Goal: Find specific page/section: Find specific page/section

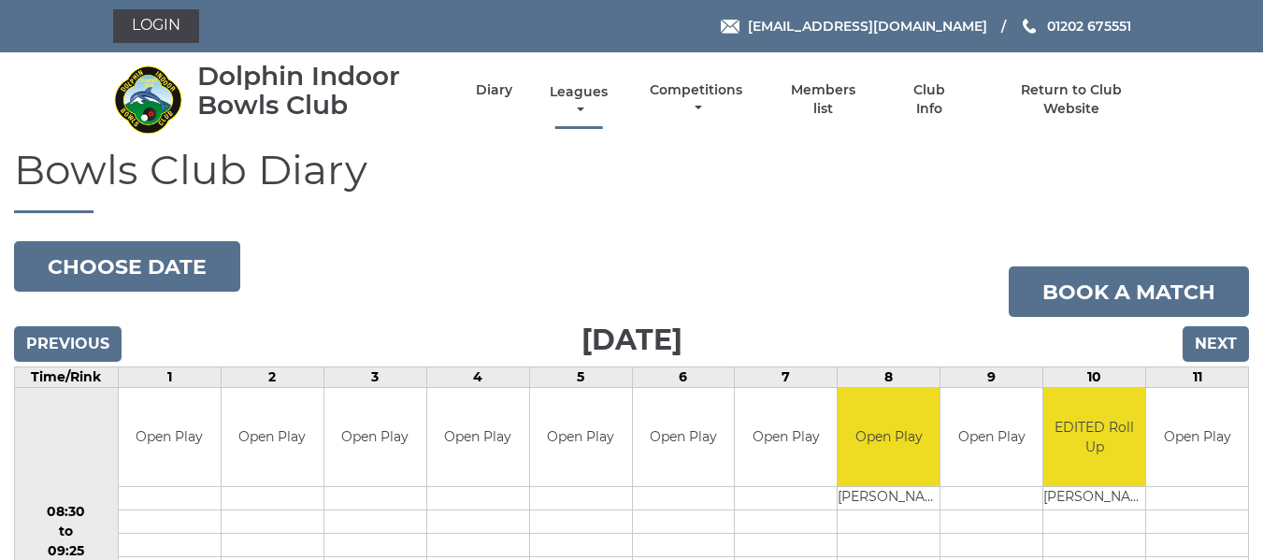
click at [586, 87] on link "Leagues" at bounding box center [578, 101] width 67 height 36
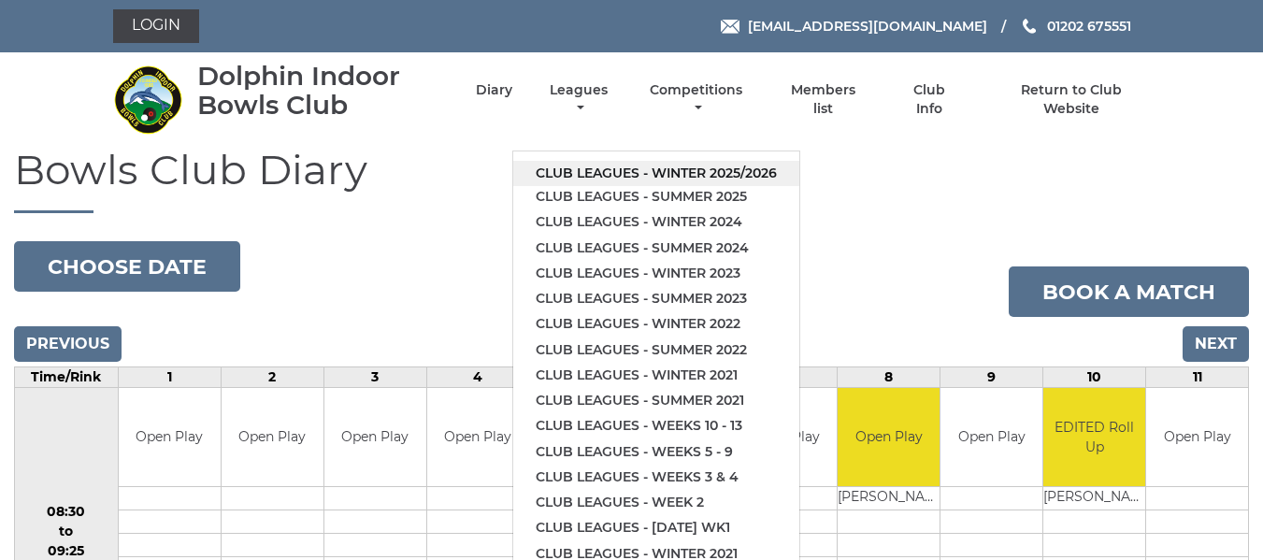
click at [601, 169] on link "Club leagues - Winter 2025/2026" at bounding box center [656, 173] width 286 height 25
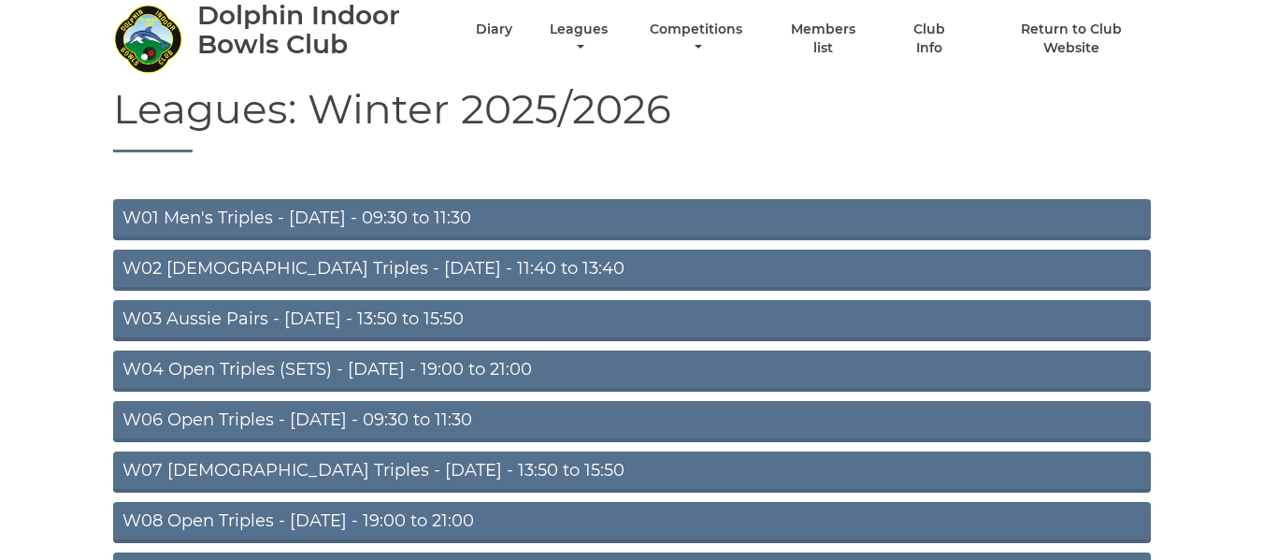
scroll to position [94, 0]
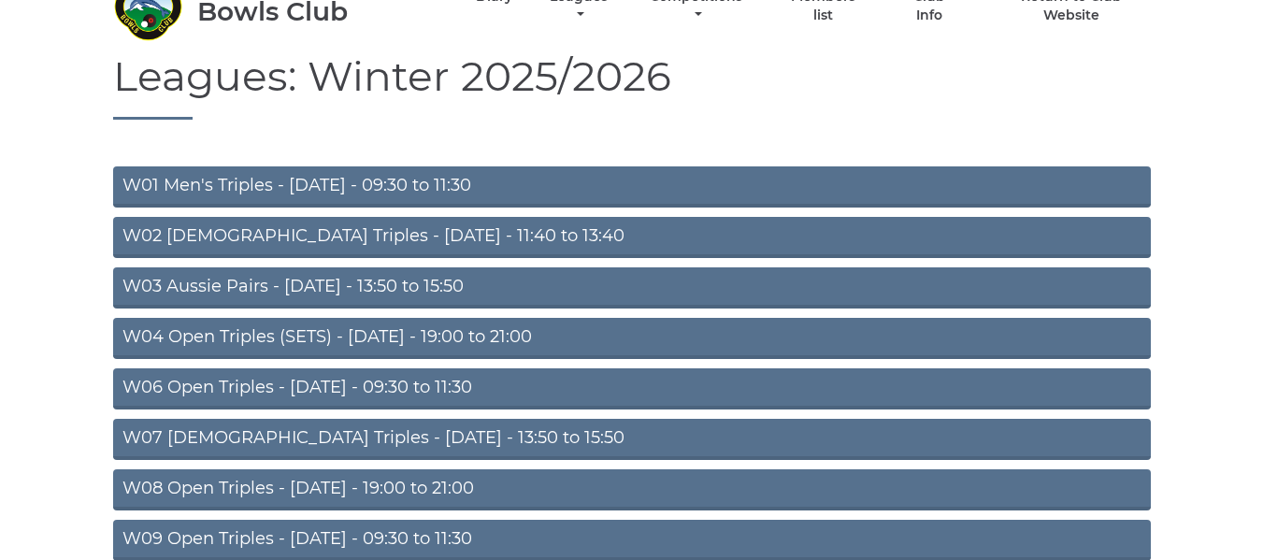
click at [360, 390] on link "W06 Open Triples - Tuesday - 09:30 to 11:30" at bounding box center [632, 388] width 1038 height 41
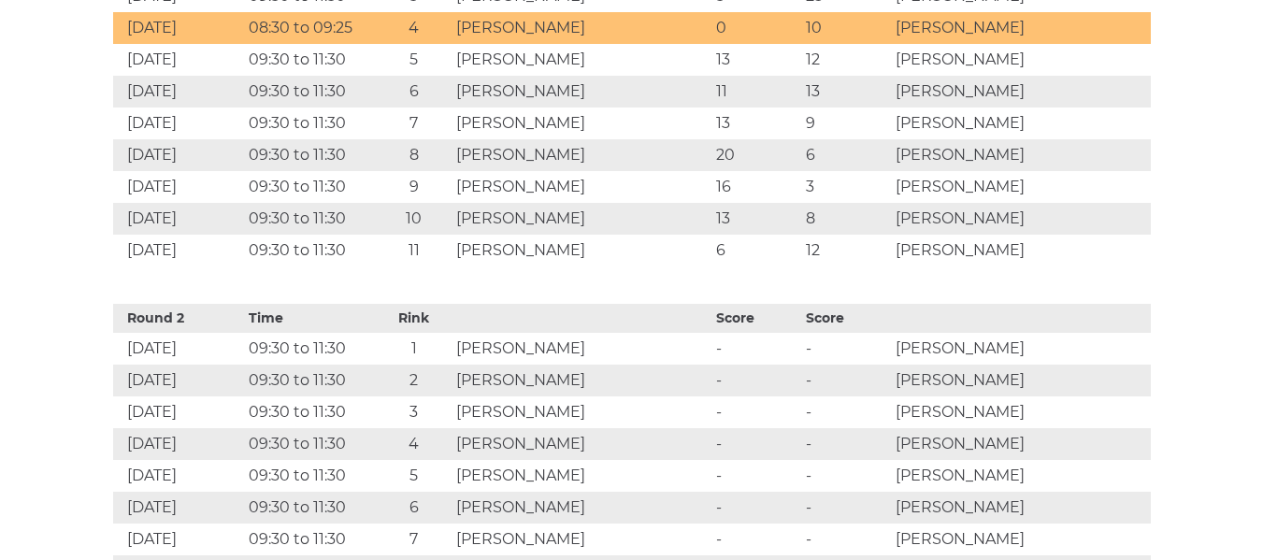
scroll to position [1216, 0]
